Goal: Information Seeking & Learning: Check status

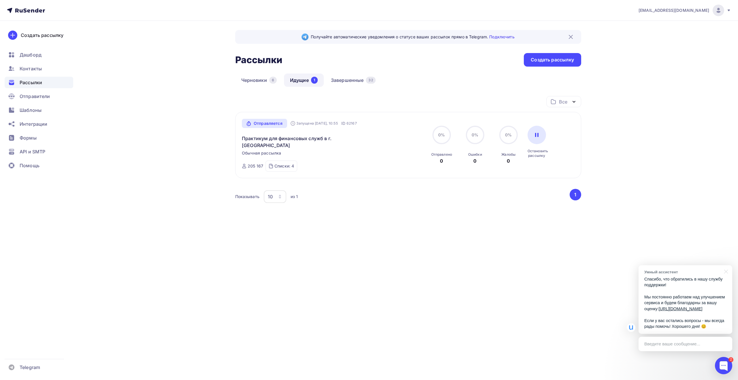
click at [430, 90] on div "Черновики 6 Идущие 1 Завершенные 32" at bounding box center [408, 84] width 346 height 22
click at [430, 89] on div "Черновики 6 Идущие 1 Завершенные 32" at bounding box center [408, 84] width 346 height 22
click at [429, 82] on div "Черновики 6 Идущие 1 Завершенные 32" at bounding box center [408, 84] width 346 height 22
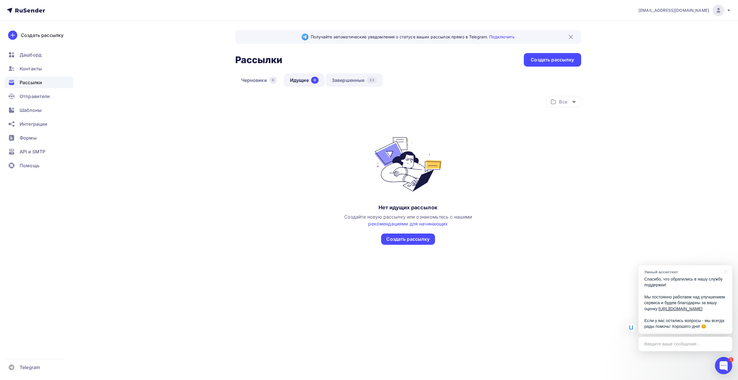
click at [357, 80] on link "Завершенные 33" at bounding box center [354, 79] width 57 height 13
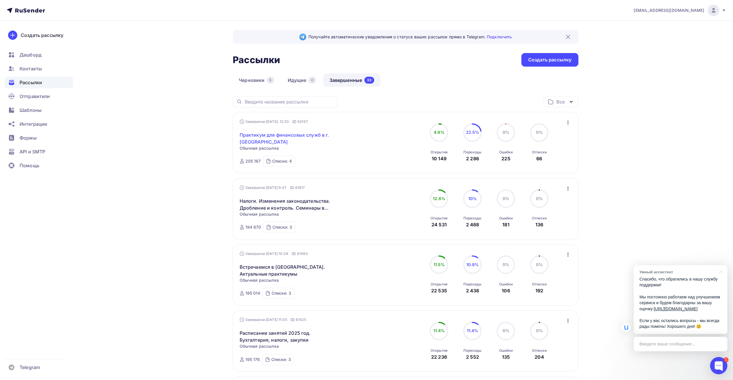
click at [307, 137] on link "Практикум для финансовых служб в г. [GEOGRAPHIC_DATA]" at bounding box center [289, 138] width 99 height 14
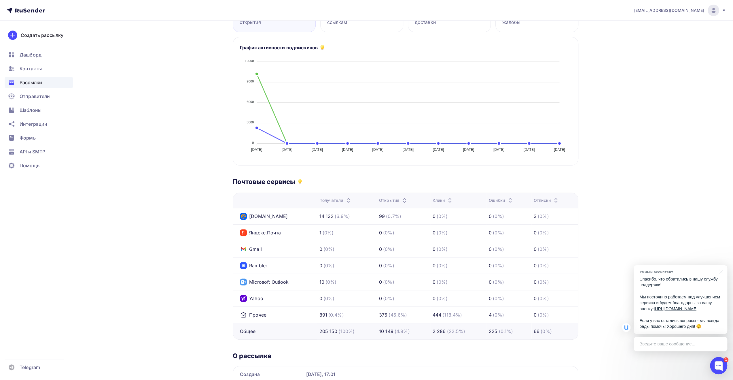
scroll to position [144, 0]
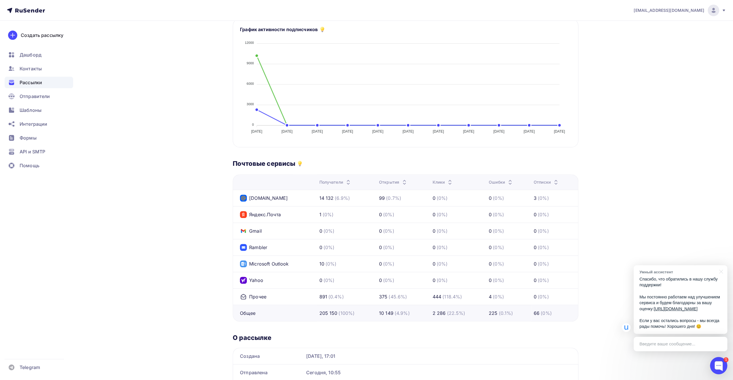
click at [389, 158] on div "Доставлено: 99.8% 204 925 из 205 167 писем 10 149 Уникальные открытия 4.9% 4.9%…" at bounding box center [406, 176] width 346 height 441
click at [391, 162] on div "Почтовые сервисы" at bounding box center [406, 163] width 346 height 8
click at [386, 155] on div "Доставлено: 99.8% 204 925 из 205 167 писем 10 149 Уникальные открытия 4.9% 4.9%…" at bounding box center [406, 176] width 346 height 441
click at [400, 156] on div "Доставлено: 99.8% 204 925 из 205 167 писем 10 149 Уникальные открытия 4.9% 4.9%…" at bounding box center [406, 176] width 346 height 441
click at [400, 162] on div "Почтовые сервисы" at bounding box center [406, 163] width 346 height 8
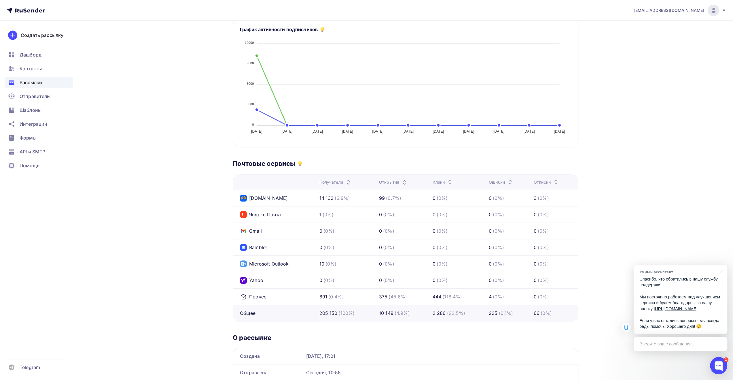
click at [395, 155] on div "Доставлено: 99.8% 204 925 из 205 167 писем 10 149 Уникальные открытия 4.9% 4.9%…" at bounding box center [406, 176] width 346 height 441
click at [555, 154] on div "Доставлено: 99.8% 204 925 из 205 167 писем 10 149 Уникальные открытия 4.9% 4.9%…" at bounding box center [406, 176] width 346 height 441
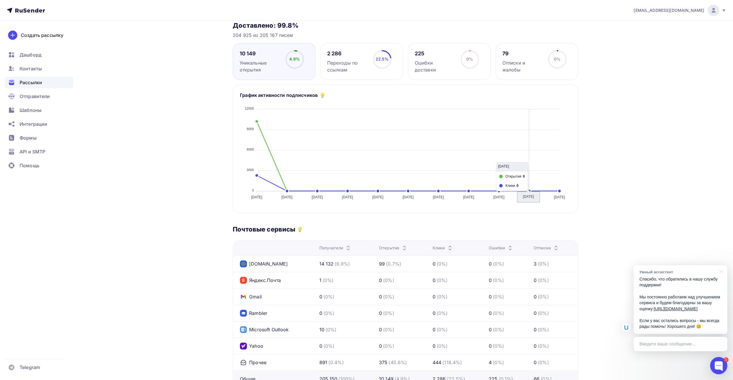
scroll to position [0, 0]
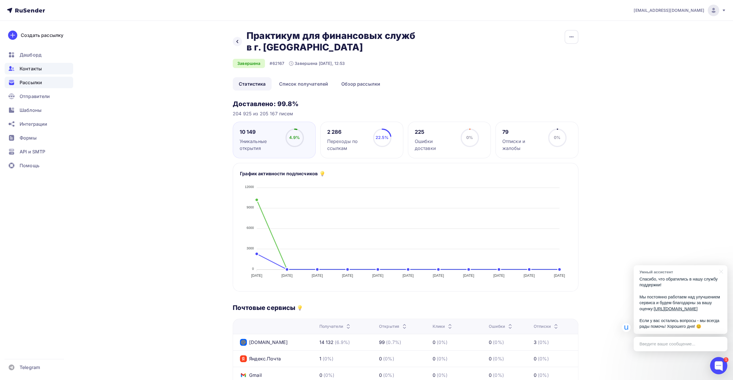
click at [30, 70] on span "Контакты" at bounding box center [31, 68] width 22 height 7
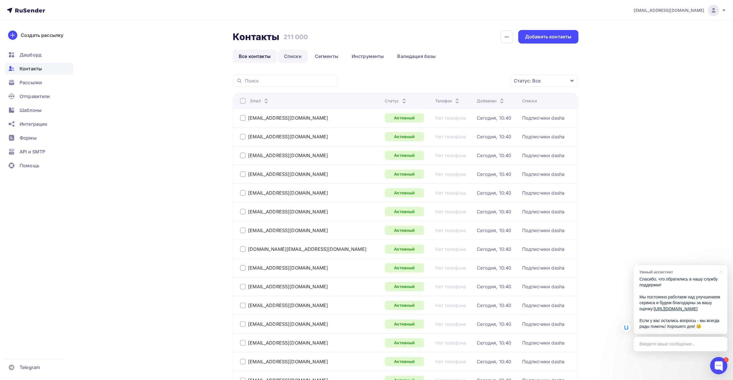
click at [287, 56] on link "Списки" at bounding box center [293, 56] width 30 height 13
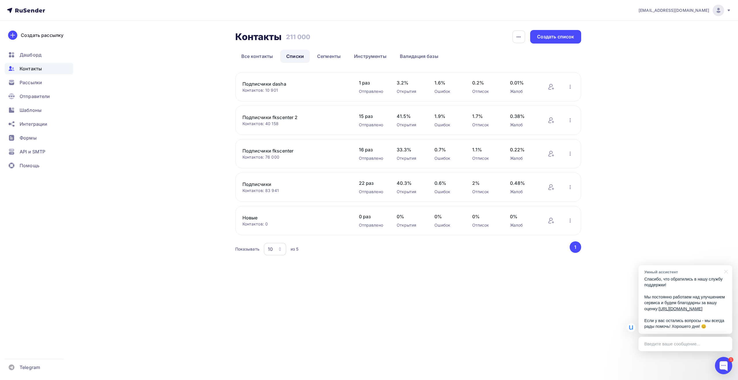
click at [198, 174] on div "Контакты Контакты 211 000 211 000 История импорта Создать список Все контакты С…" at bounding box center [369, 150] width 472 height 259
click at [192, 172] on div "Контакты Контакты 211 000 211 000 История импорта Создать список Все контакты С…" at bounding box center [369, 150] width 472 height 259
click at [167, 254] on div "Контакты Контакты 211 000 211 000 История импорта Создать список Все контакты С…" at bounding box center [369, 150] width 472 height 259
click at [175, 223] on div "Контакты Контакты 211 000 211 000 История импорта Создать список Все контакты С…" at bounding box center [369, 150] width 472 height 259
click at [177, 213] on div "Контакты Контакты 211 000 211 000 История импорта Создать список Все контакты С…" at bounding box center [369, 150] width 472 height 259
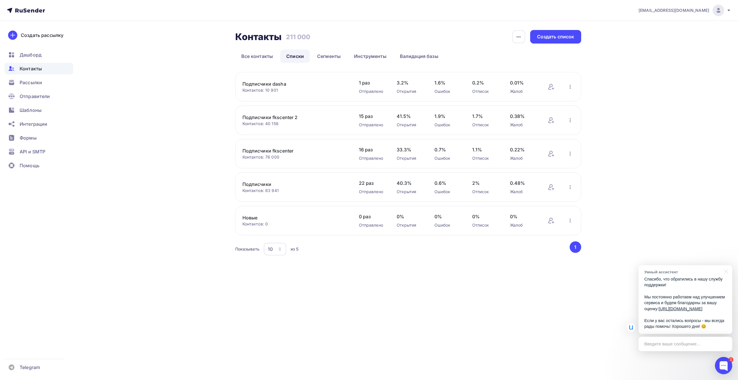
click at [181, 220] on div "Контакты Контакты 211 000 211 000 История импорта Создать список Все контакты С…" at bounding box center [369, 150] width 472 height 259
click at [176, 202] on div "Контакты Контакты 211 000 211 000 История импорта Создать список Все контакты С…" at bounding box center [369, 150] width 472 height 259
click at [178, 203] on div "Контакты Контакты 211 000 211 000 История импорта Создать список Все контакты С…" at bounding box center [369, 150] width 472 height 259
click at [202, 241] on div "Контакты Контакты 211 000 211 000 История импорта Создать список Все контакты С…" at bounding box center [369, 150] width 472 height 259
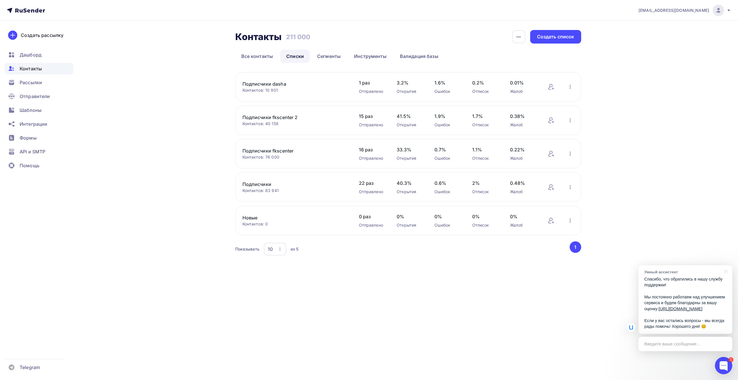
click at [196, 213] on div "Контакты Контакты 211 000 211 000 История импорта Создать список Все контакты С…" at bounding box center [369, 150] width 472 height 259
click at [199, 212] on div "Контакты Контакты 211 000 211 000 История импорта Создать список Все контакты С…" at bounding box center [369, 150] width 472 height 259
click at [215, 222] on div "Контакты Контакты 211 000 211 000 История импорта Создать список Все контакты С…" at bounding box center [369, 150] width 472 height 259
click at [191, 228] on div "Контакты Контакты 211 000 211 000 История импорта Создать список Все контакты С…" at bounding box center [369, 150] width 472 height 259
click at [186, 210] on div "Контакты Контакты 211 000 211 000 История импорта Создать список Все контакты С…" at bounding box center [369, 150] width 472 height 259
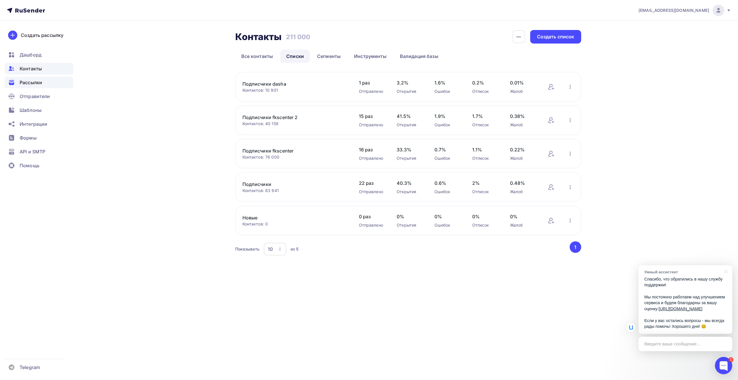
click at [41, 82] on span "Рассылки" at bounding box center [31, 82] width 22 height 7
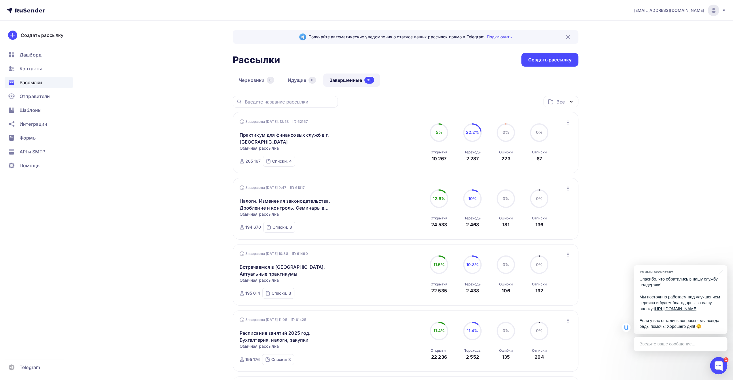
drag, startPoint x: 405, startPoint y: 92, endPoint x: 403, endPoint y: 102, distance: 9.4
click at [405, 92] on div "Черновики 6 Идущие 0 Завершенные 33" at bounding box center [406, 84] width 346 height 22
click at [432, 81] on div "Черновики 6 Идущие 0 Завершенные 33" at bounding box center [406, 84] width 346 height 22
click at [448, 90] on div "Черновики 6 Идущие 0 Завершенные 33" at bounding box center [406, 84] width 346 height 22
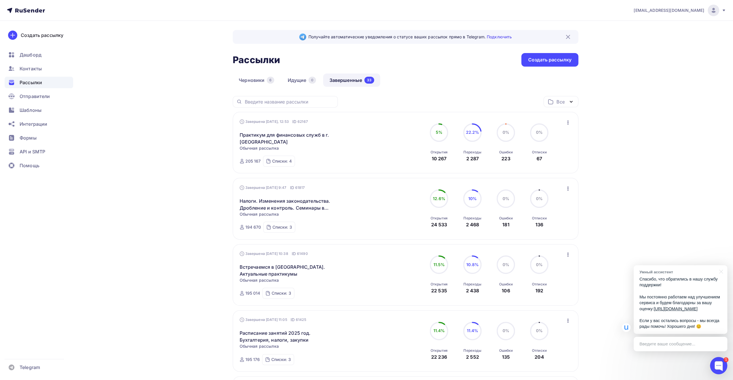
click at [450, 87] on div "Черновики 6 Идущие 0 Завершенные 33" at bounding box center [406, 84] width 346 height 22
click at [459, 97] on div "Все Все папки Создать новую папку" at bounding box center [406, 104] width 346 height 16
click at [460, 95] on div "Черновики 6 Идущие 0 Завершенные 33" at bounding box center [406, 84] width 346 height 22
click at [455, 94] on div "Черновики 6 Идущие 0 Завершенные 33" at bounding box center [406, 84] width 346 height 22
click at [455, 91] on div "Черновики 6 Идущие 0 Завершенные 33" at bounding box center [406, 84] width 346 height 22
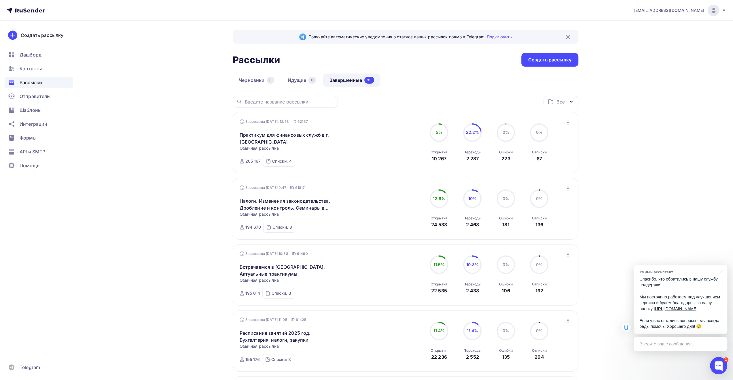
click at [457, 96] on div "Черновики 6 Идущие 0 Завершенные 33" at bounding box center [406, 84] width 346 height 22
click at [456, 99] on div "Все Все папки Создать новую папку" at bounding box center [406, 104] width 346 height 16
click at [456, 94] on div "Черновики 6 Идущие 0 Завершенные 33" at bounding box center [406, 84] width 346 height 22
drag, startPoint x: 718, startPoint y: 13, endPoint x: 714, endPoint y: 20, distance: 7.9
click at [718, 13] on div at bounding box center [714, 11] width 12 height 12
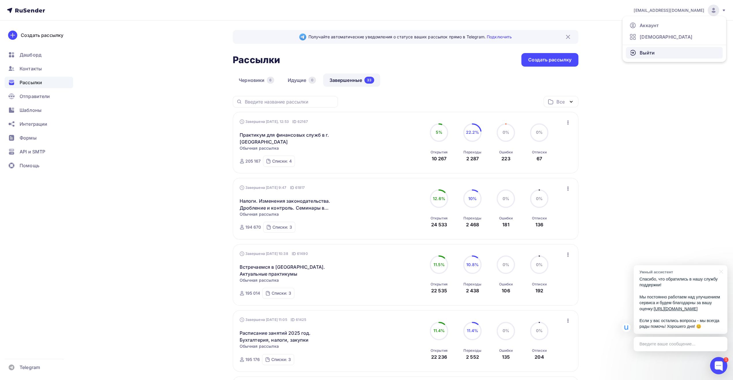
click at [657, 52] on link "Выйти" at bounding box center [674, 53] width 97 height 12
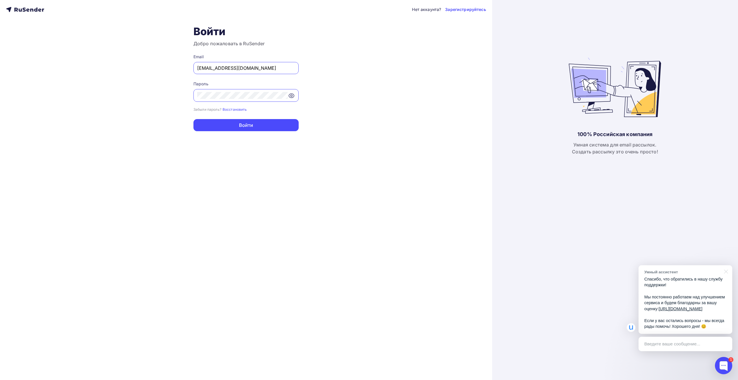
click at [257, 67] on input "[EMAIL_ADDRESS][DOMAIN_NAME]" at bounding box center [246, 68] width 98 height 7
type input "[EMAIL_ADDRESS][DOMAIN_NAME]"
click at [252, 124] on button "Войти" at bounding box center [245, 125] width 105 height 12
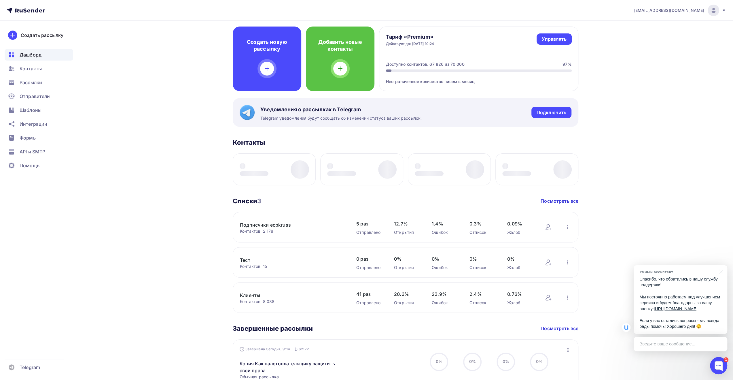
scroll to position [29, 0]
